Goal: Communication & Community: Participate in discussion

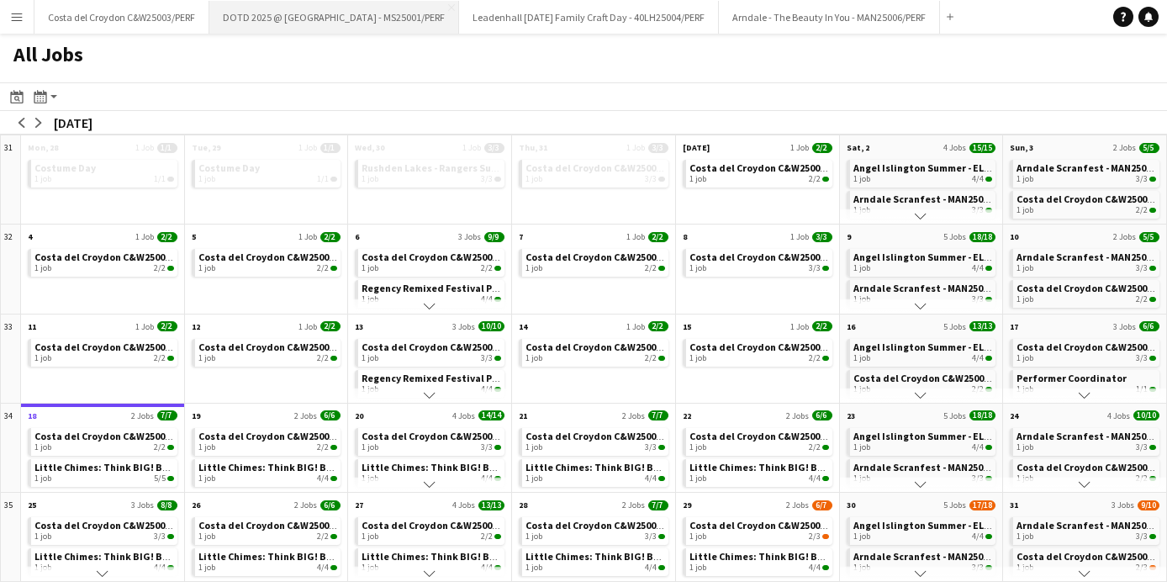
scroll to position [76, 0]
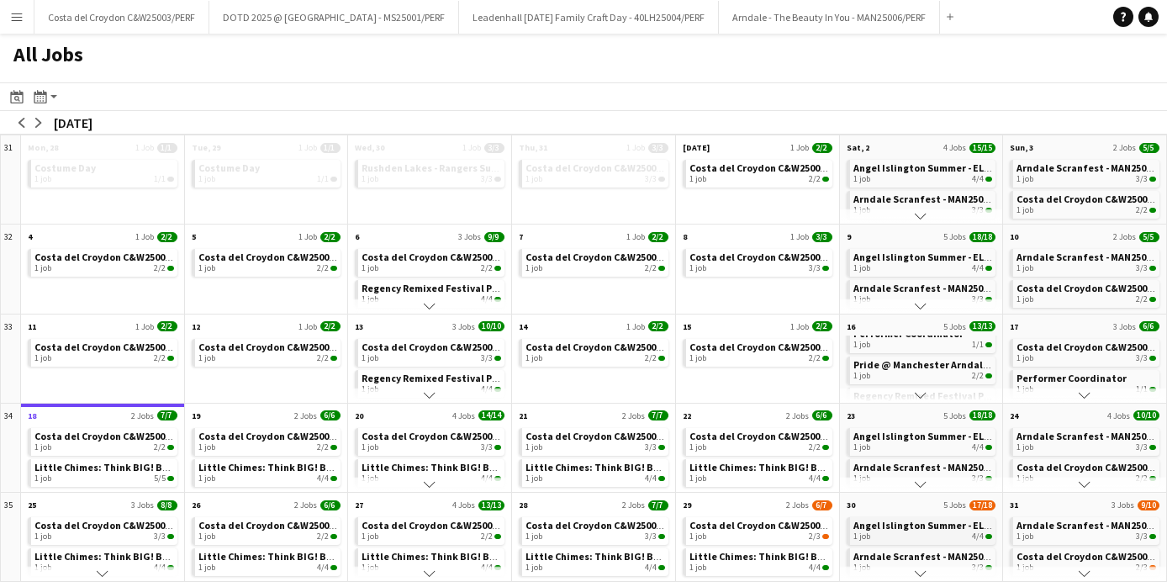
click at [892, 537] on div "1 job 4/4" at bounding box center [923, 536] width 140 height 10
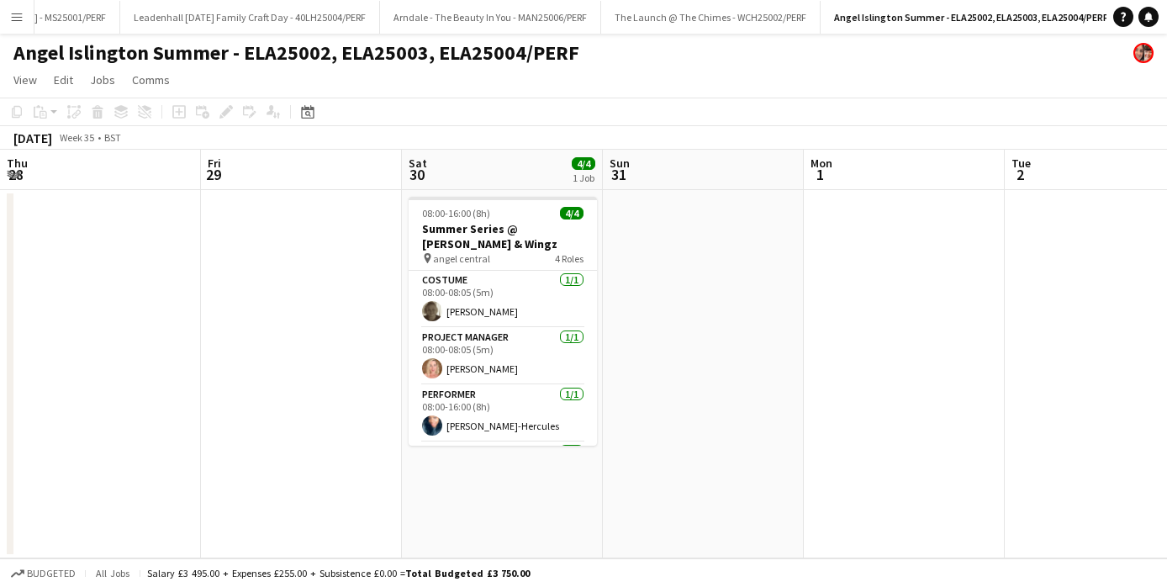
scroll to position [0, 689]
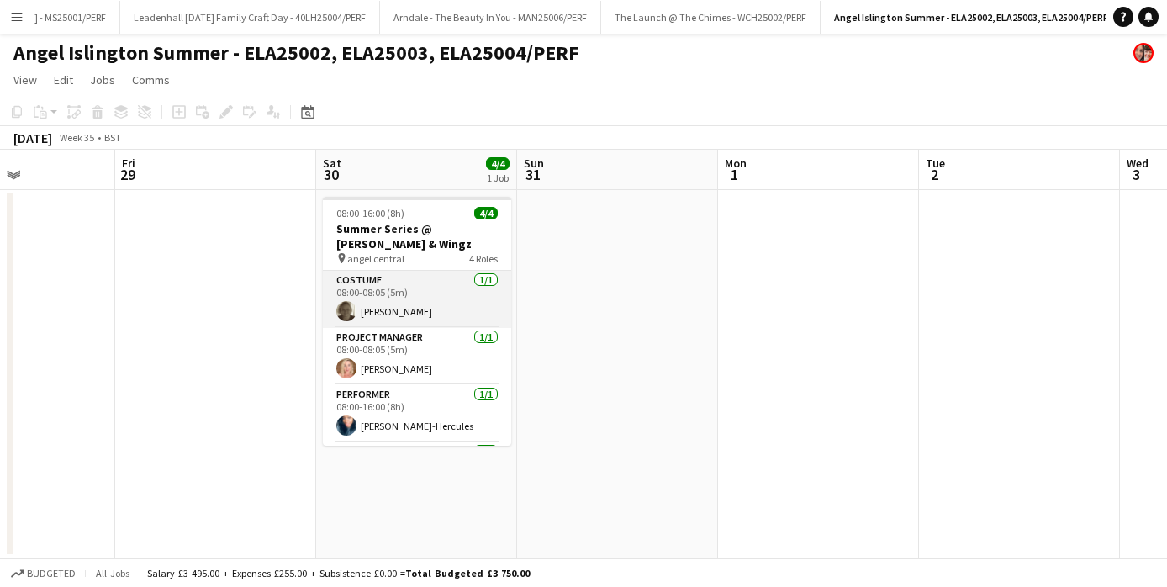
click at [445, 306] on app-card-role "Costume [DATE] 08:00-08:05 (5m) [PERSON_NAME]" at bounding box center [417, 299] width 188 height 57
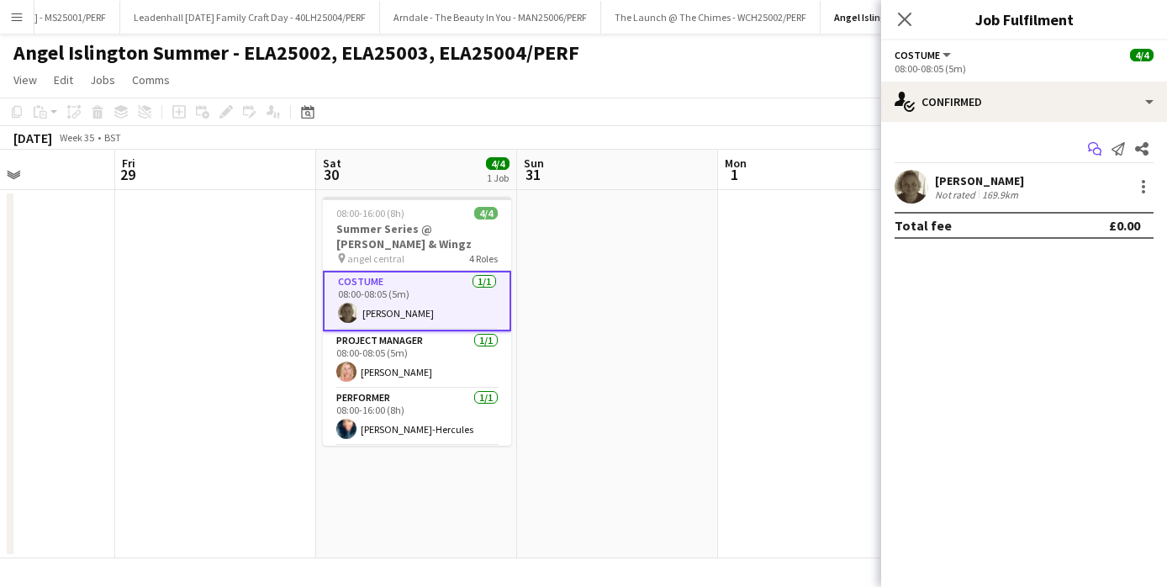
click at [1093, 149] on icon at bounding box center [1097, 152] width 8 height 8
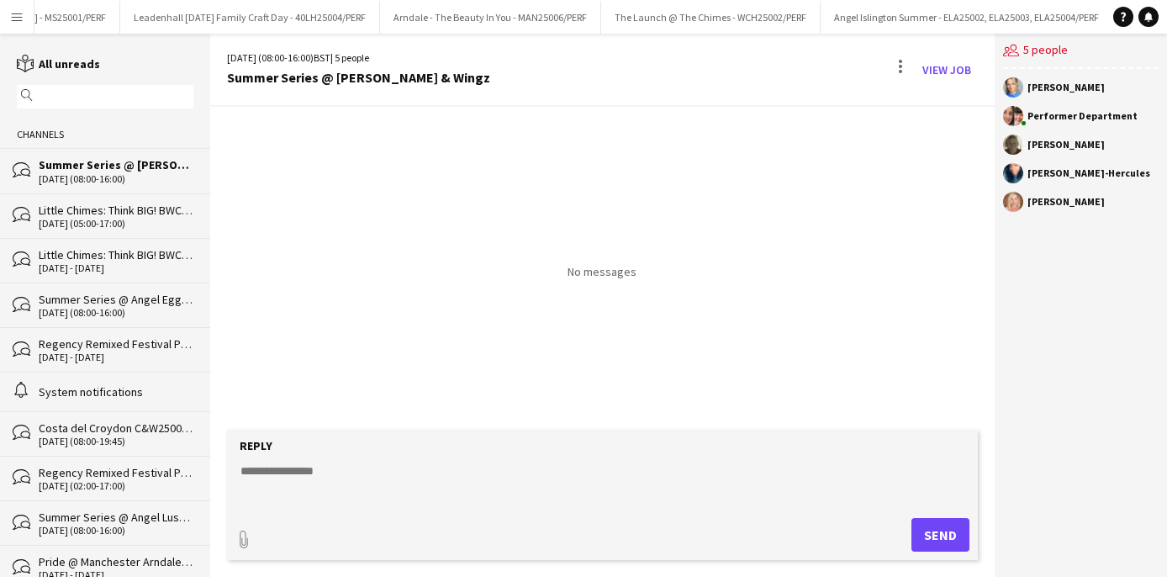
click at [86, 307] on div "[DATE] (08:00-16:00)" at bounding box center [116, 313] width 155 height 12
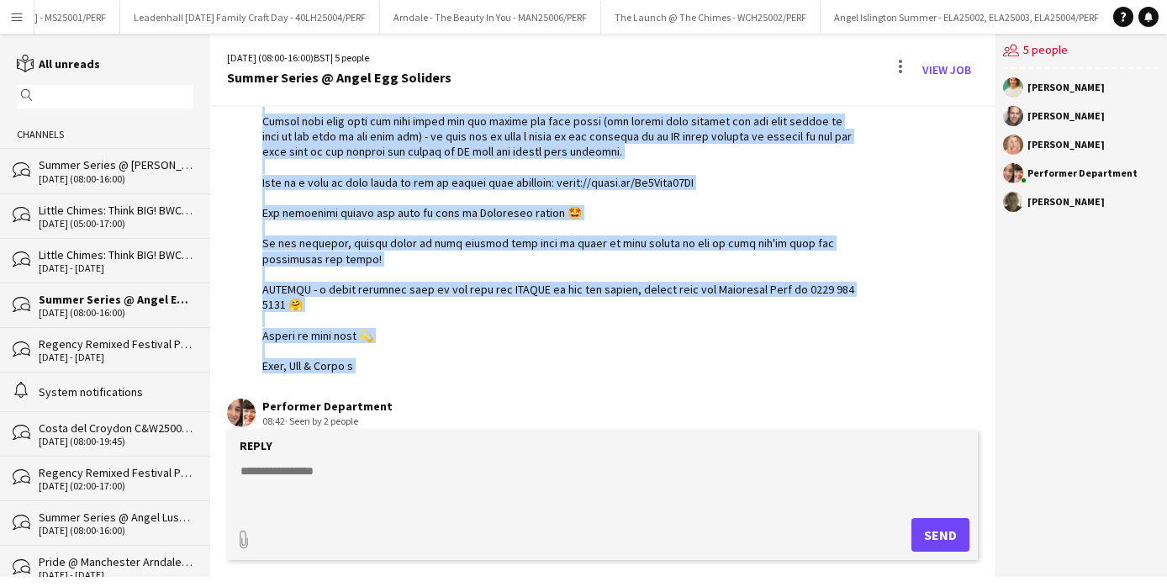
scroll to position [667, 0]
drag, startPoint x: 261, startPoint y: 206, endPoint x: 389, endPoint y: 392, distance: 225.5
click at [389, 392] on div "[DATE] Performer Department 08:41 · Seen by 2 people Performer Department 08:42…" at bounding box center [602, 50] width 784 height 1220
copy div "Hello Eggy Fellows! Thank you for being there for the Egg Soldiers on parade [D…"
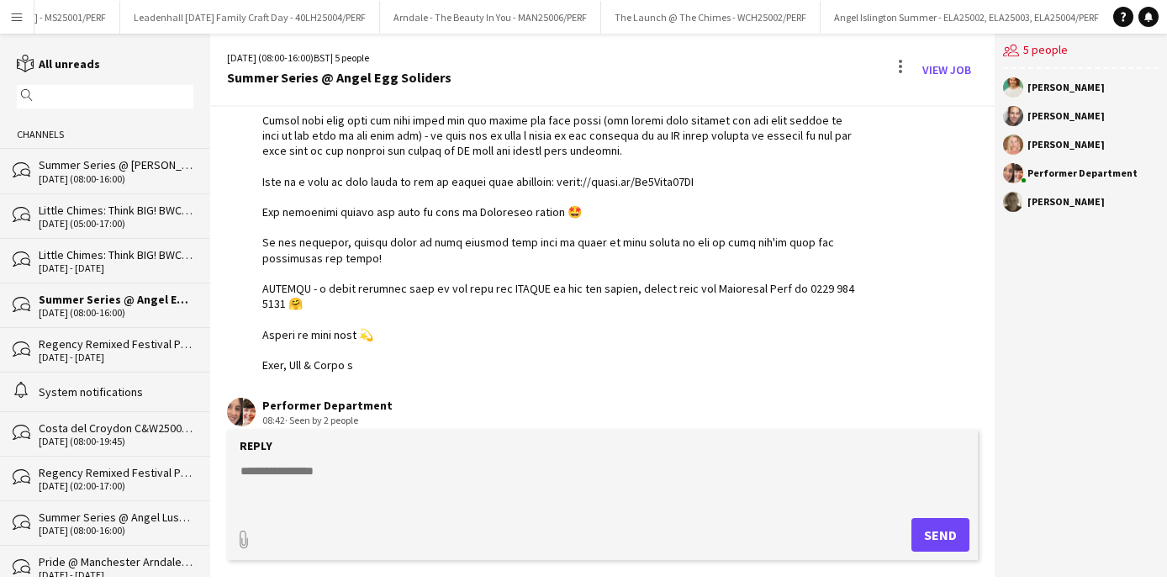
click at [110, 174] on div "[DATE] (08:00-16:00)" at bounding box center [116, 179] width 155 height 12
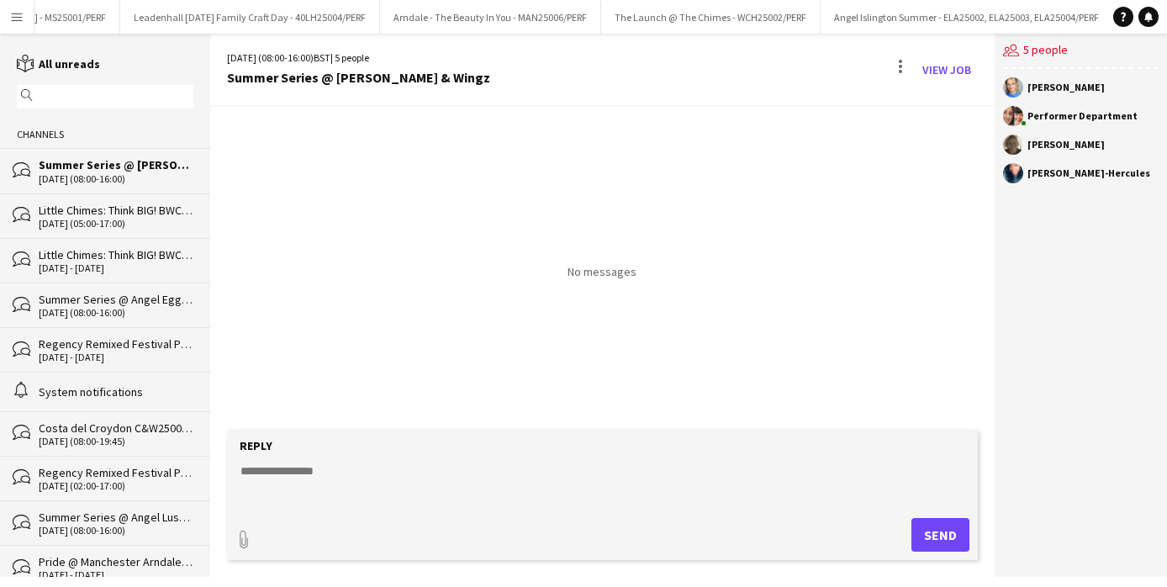
click at [335, 480] on textarea at bounding box center [606, 484] width 734 height 44
paste textarea "**********"
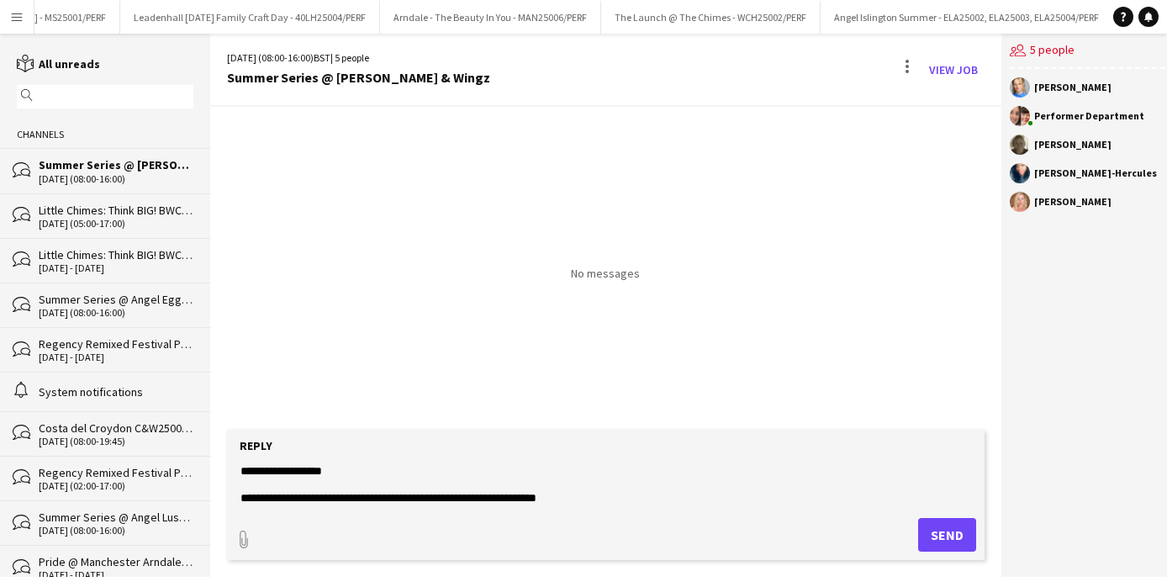
drag, startPoint x: 362, startPoint y: 468, endPoint x: 275, endPoint y: 470, distance: 86.6
click at [275, 470] on textarea at bounding box center [606, 484] width 734 height 44
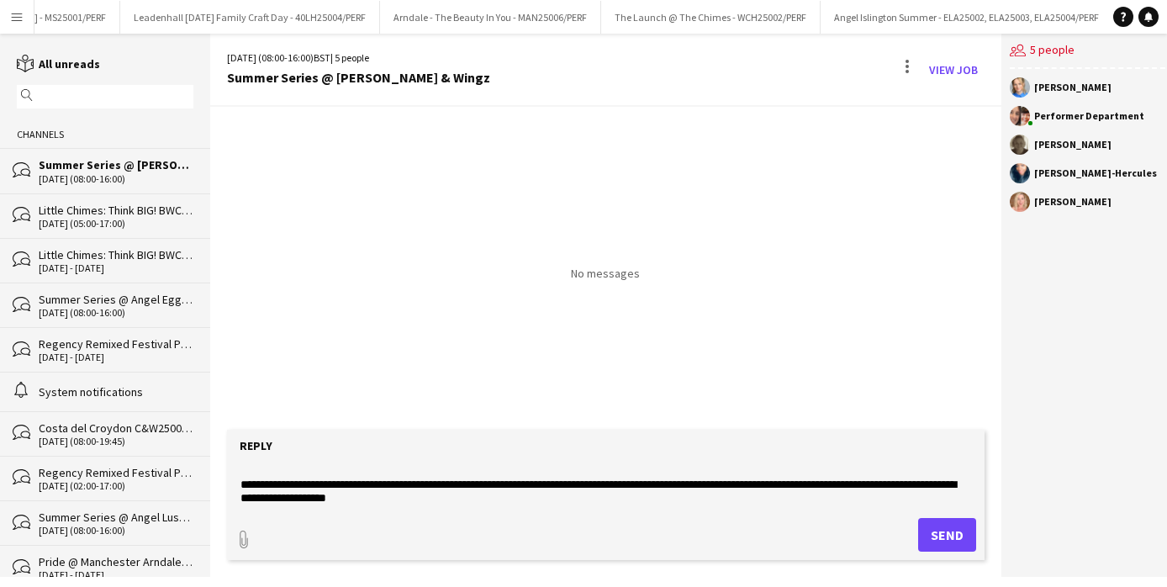
drag, startPoint x: 617, startPoint y: 500, endPoint x: 386, endPoint y: 492, distance: 231.4
click at [386, 492] on textarea at bounding box center [606, 484] width 734 height 44
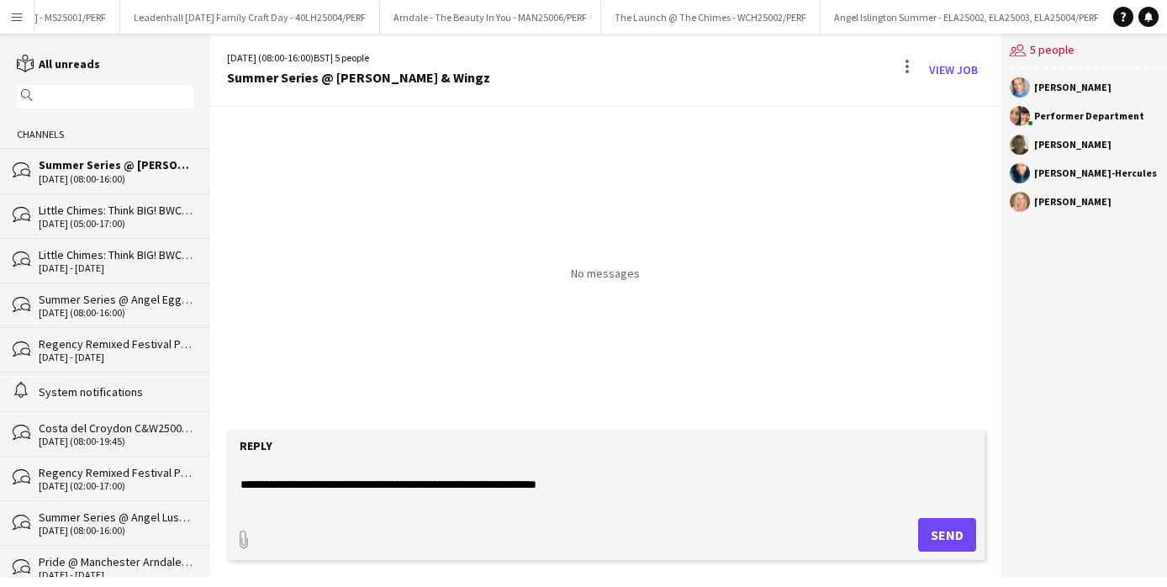
drag, startPoint x: 601, startPoint y: 483, endPoint x: 385, endPoint y: 479, distance: 216.1
click at [385, 479] on textarea at bounding box center [606, 484] width 734 height 44
click at [781, 482] on textarea at bounding box center [606, 484] width 734 height 44
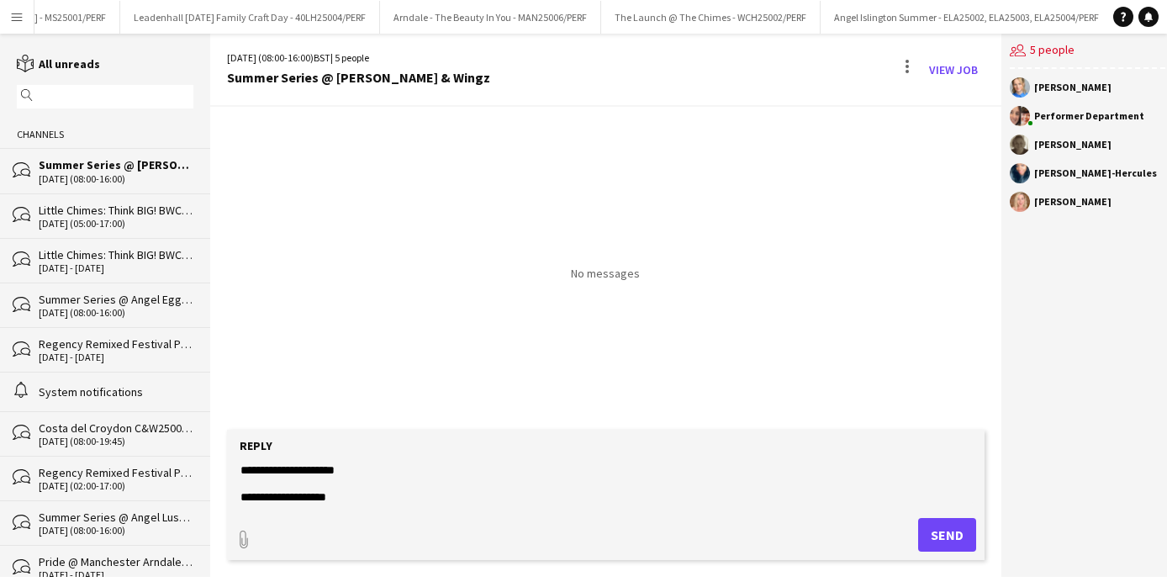
scroll to position [0, 0]
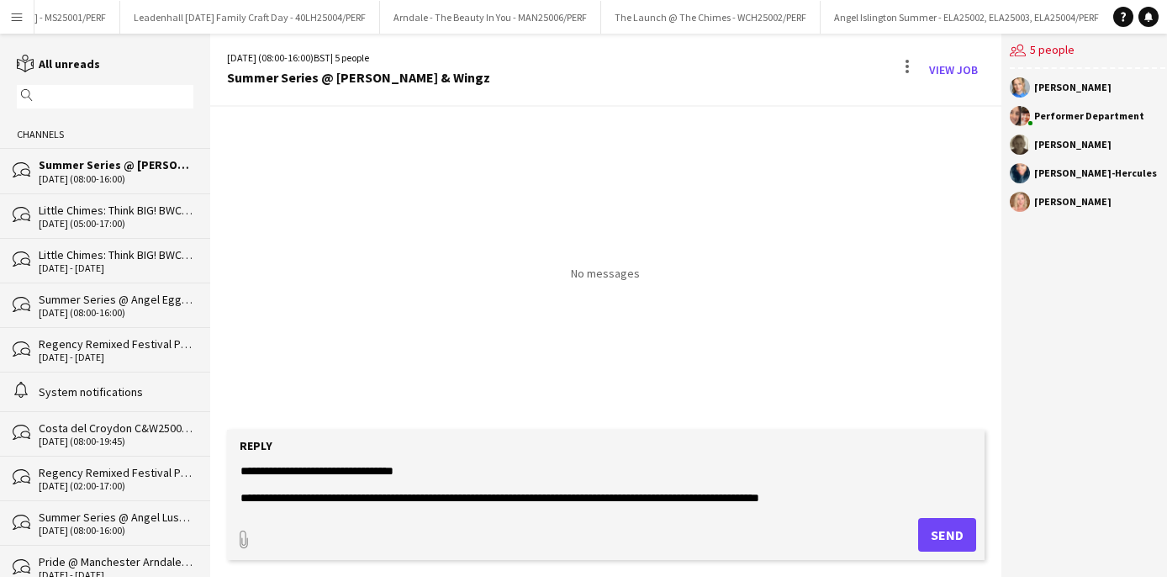
drag, startPoint x: 331, startPoint y: 492, endPoint x: 234, endPoint y: 379, distance: 149.0
click at [234, 379] on div "[DATE] (08:00-16:00) BST | 5 people Summer Series @ [PERSON_NAME] & Wingz View …" at bounding box center [605, 305] width 791 height 543
type textarea "**********"
click at [97, 308] on div "[DATE] (08:00-16:00)" at bounding box center [116, 313] width 155 height 12
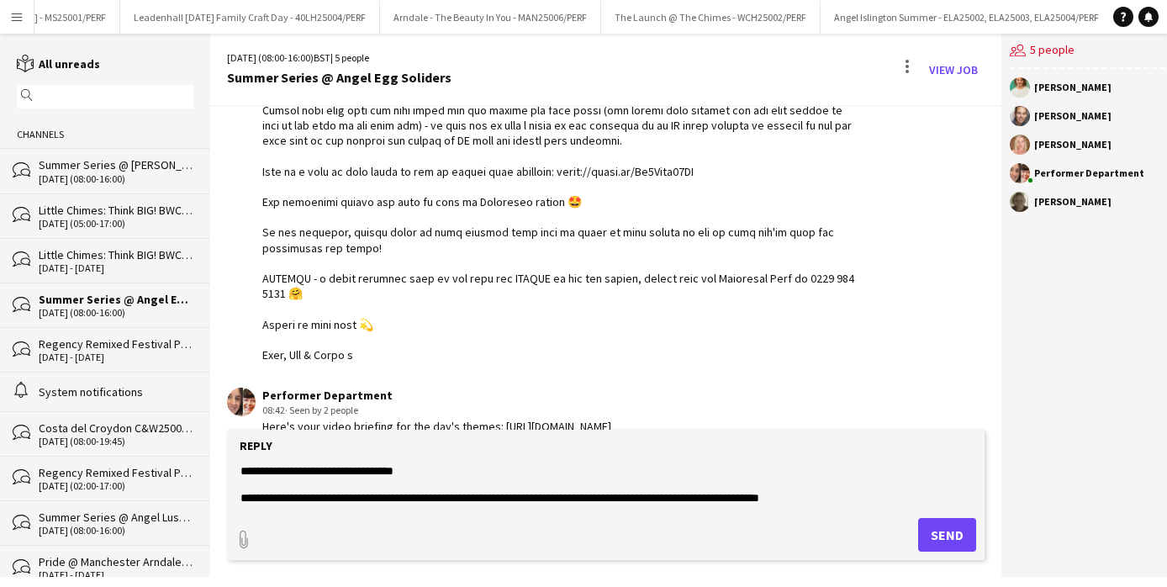
scroll to position [680, 0]
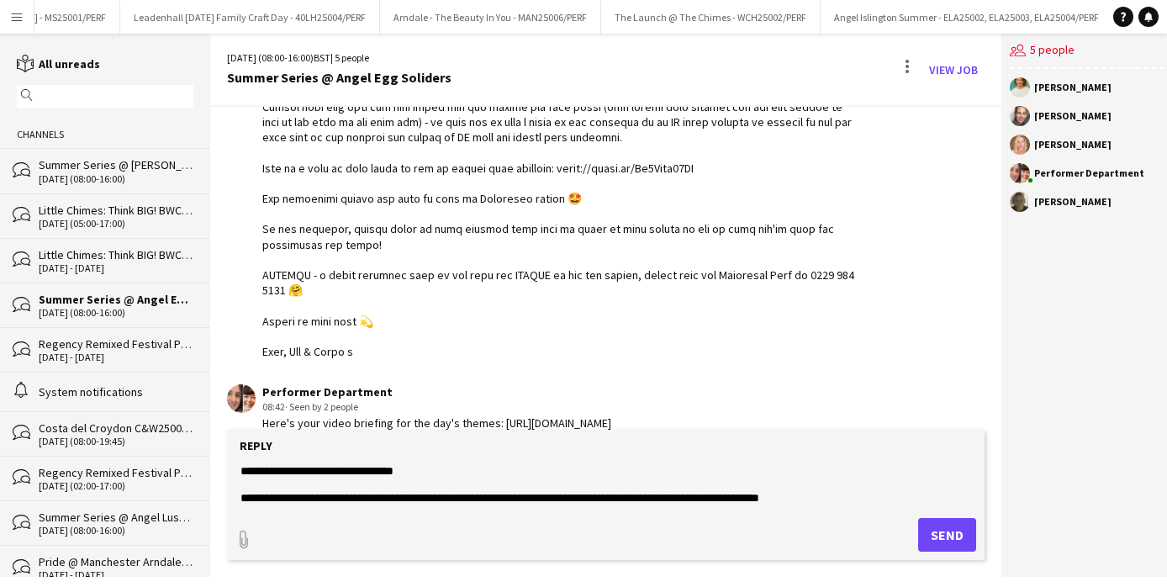
click at [127, 177] on div "[DATE] (08:00-16:00)" at bounding box center [116, 179] width 155 height 12
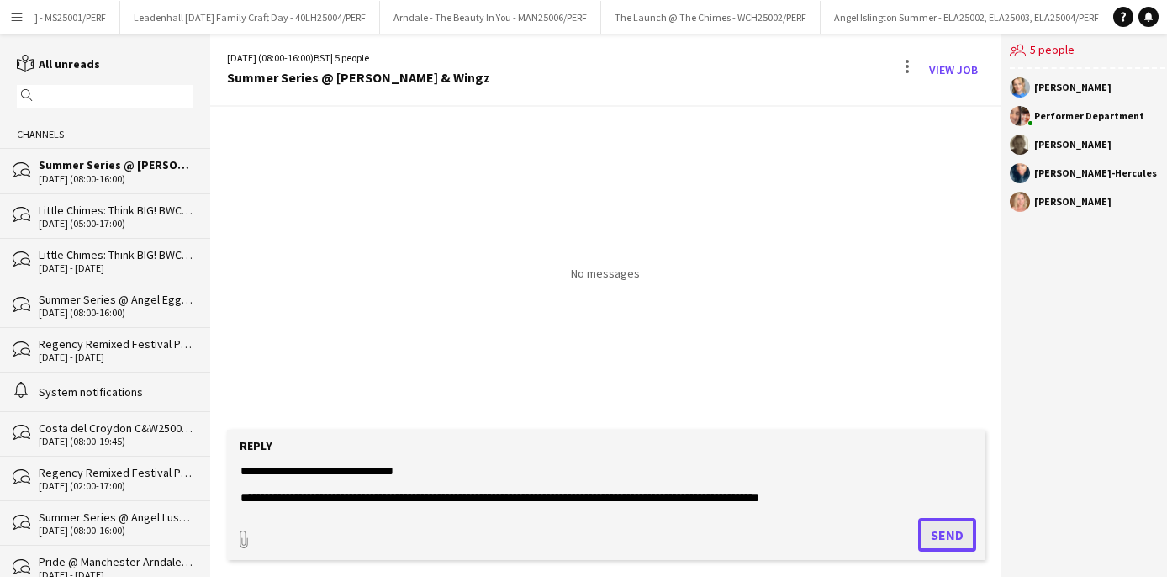
click at [939, 536] on button "Send" at bounding box center [947, 535] width 58 height 34
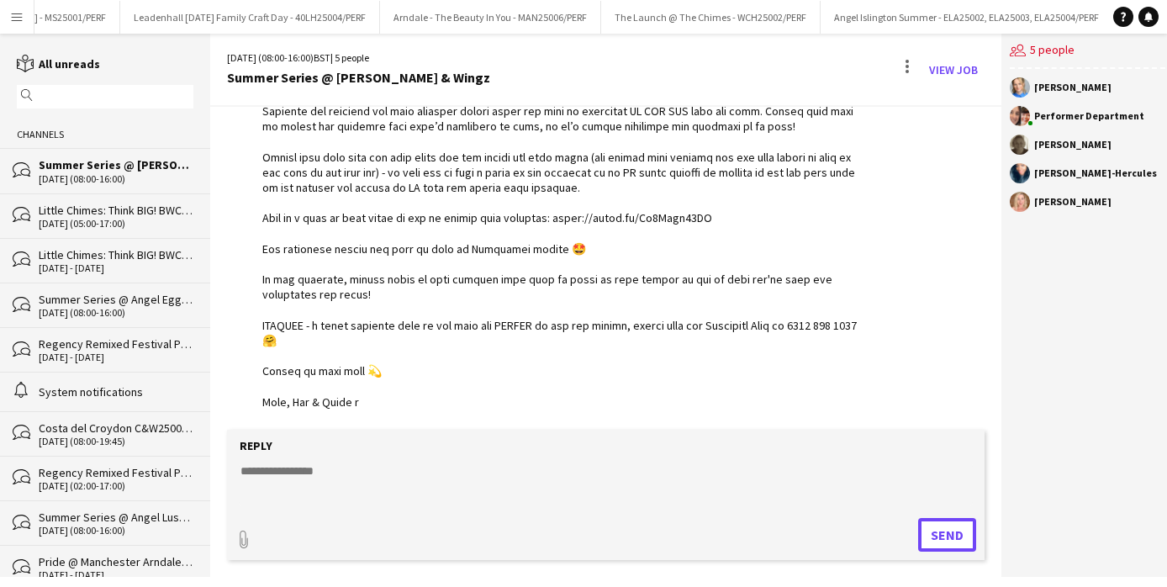
scroll to position [630, 0]
click at [311, 468] on textarea at bounding box center [606, 484] width 734 height 44
paste textarea "**********"
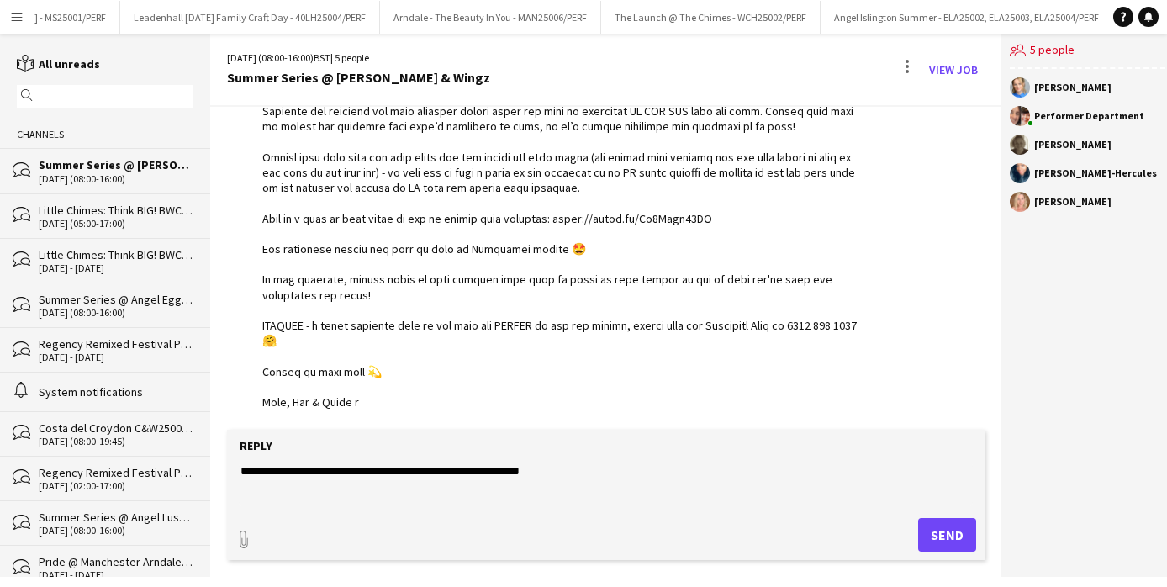
type textarea "**********"
click at [952, 536] on button "Send" at bounding box center [947, 535] width 58 height 34
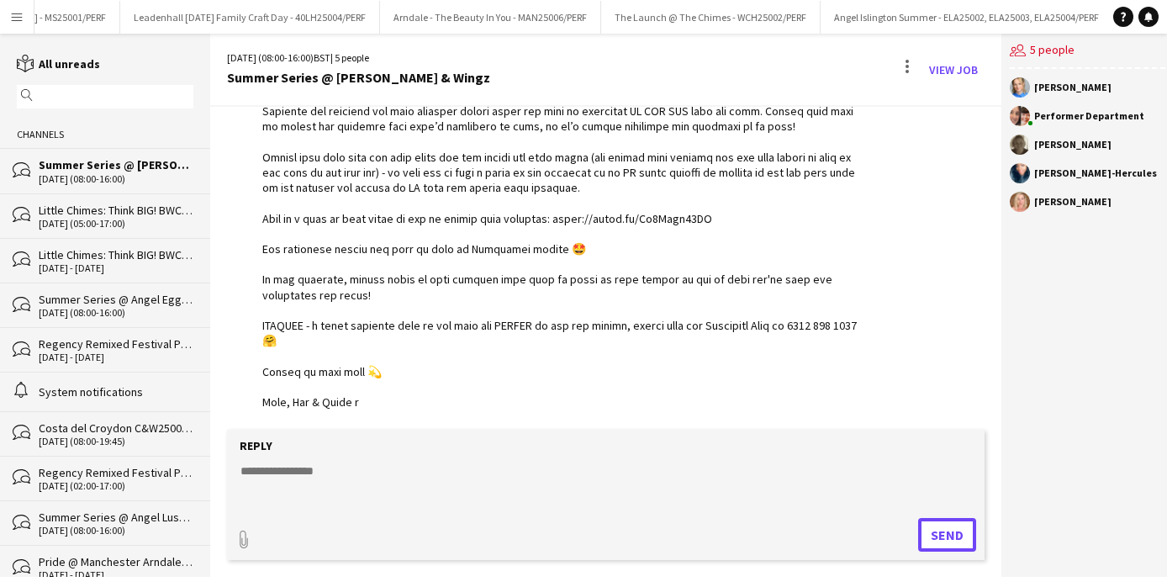
scroll to position [702, 0]
